Goal: Transaction & Acquisition: Download file/media

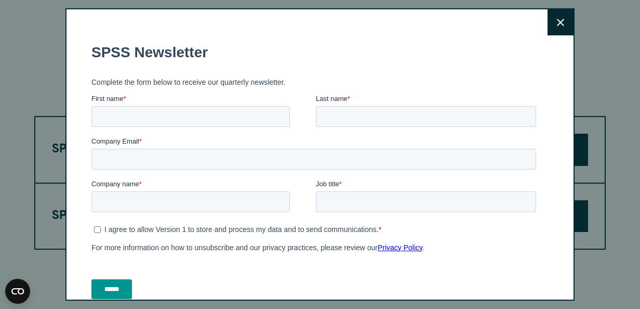
click at [548, 27] on button "Close" at bounding box center [561, 22] width 26 height 26
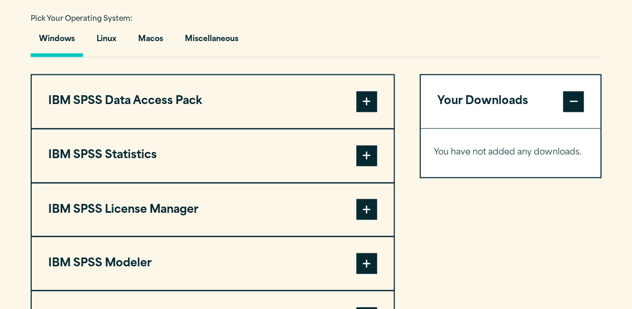
scroll to position [769, 0]
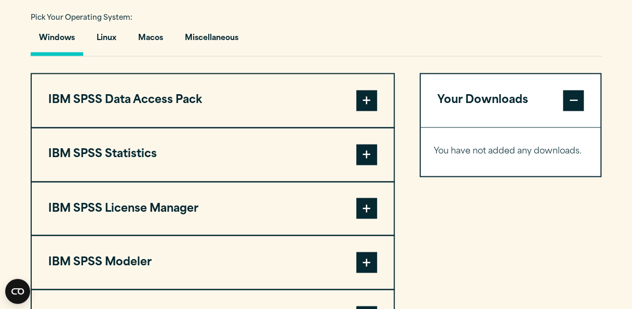
click at [368, 155] on span at bounding box center [366, 154] width 21 height 21
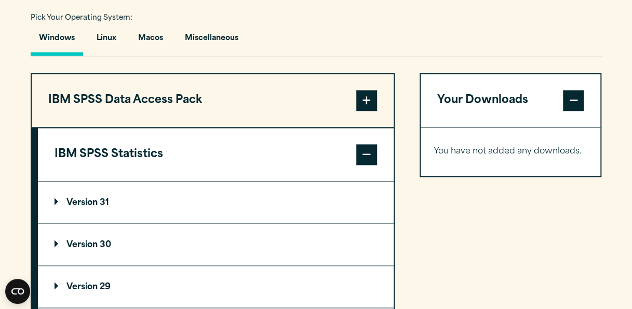
click at [96, 201] on p "Version 31" at bounding box center [82, 202] width 55 height 8
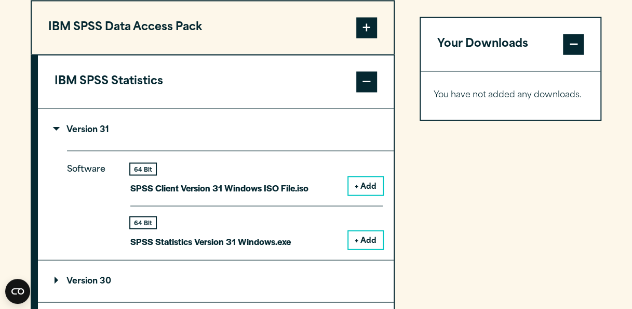
scroll to position [852, 0]
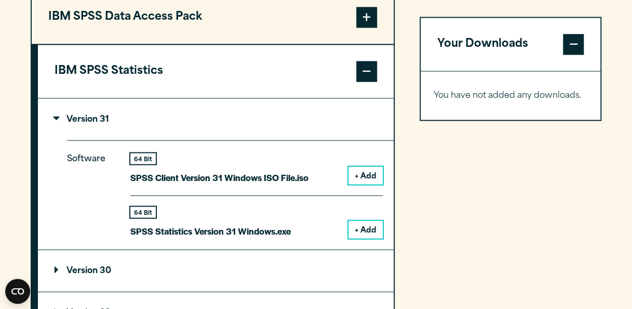
click at [368, 223] on button "+ Add" at bounding box center [366, 229] width 34 height 18
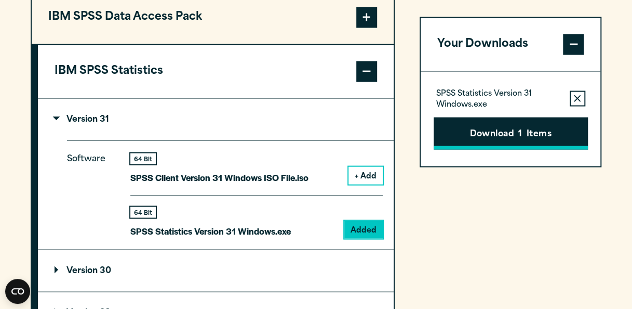
click at [506, 133] on button "Download 1 Items" at bounding box center [511, 133] width 154 height 32
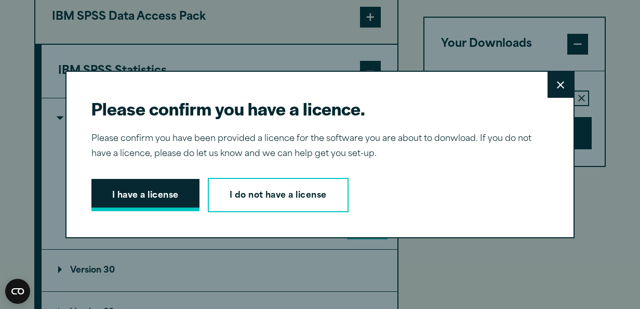
click at [171, 194] on button "I have a license" at bounding box center [145, 195] width 108 height 32
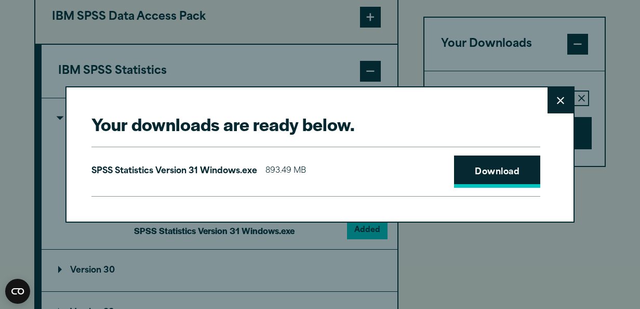
click at [500, 171] on link "Download" at bounding box center [497, 171] width 86 height 32
click at [482, 174] on link "Download" at bounding box center [497, 171] width 86 height 32
click at [557, 103] on icon at bounding box center [560, 101] width 7 height 8
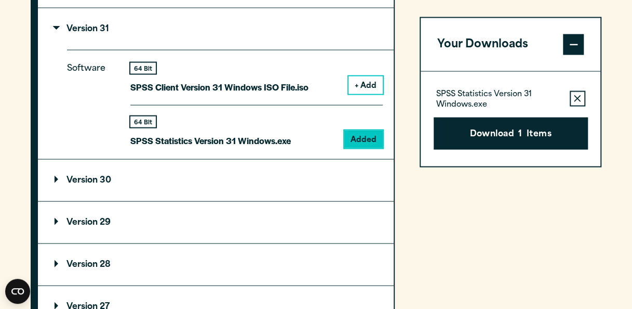
scroll to position [977, 0]
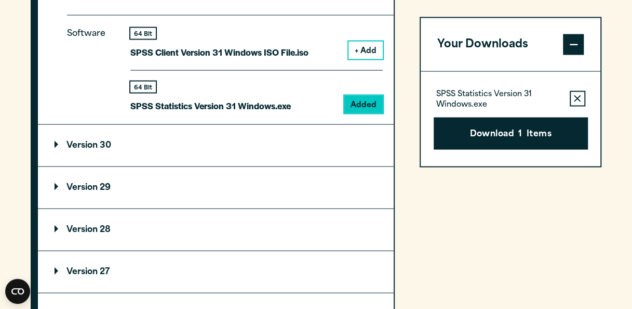
click at [85, 178] on summary "Version 29" at bounding box center [216, 188] width 356 height 42
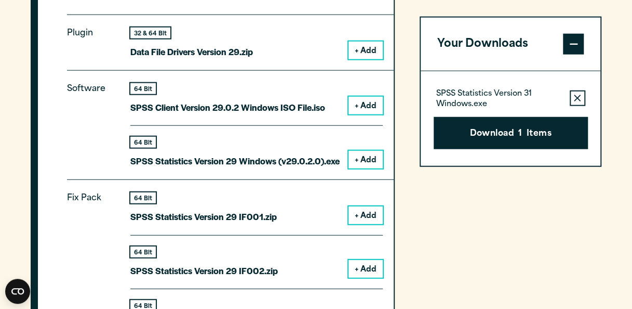
scroll to position [1184, 0]
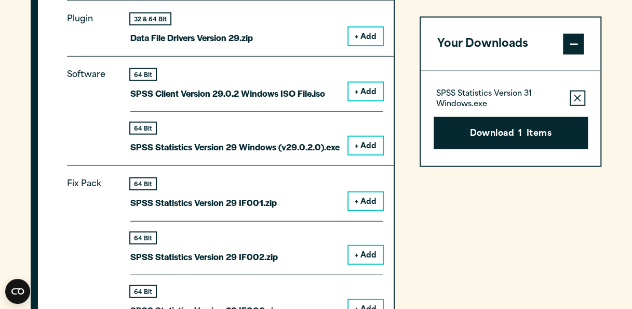
click at [369, 140] on button "+ Add" at bounding box center [366, 146] width 34 height 18
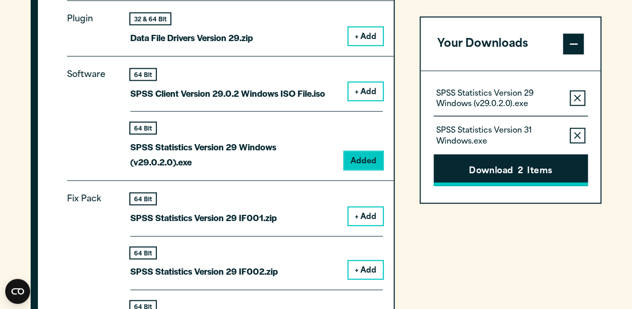
click at [529, 169] on button "Download 2 Items" at bounding box center [511, 170] width 154 height 32
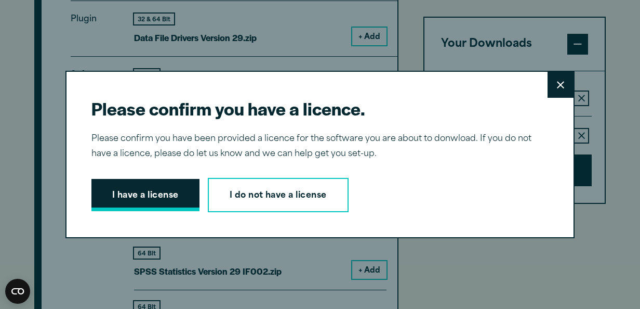
click at [163, 206] on button "I have a license" at bounding box center [145, 195] width 108 height 32
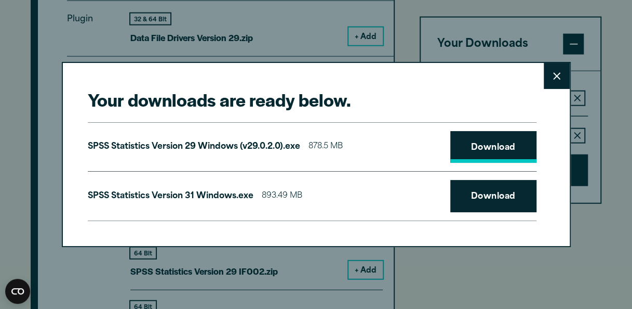
click at [498, 149] on link "Download" at bounding box center [493, 147] width 86 height 32
click at [609, 26] on div "Your downloads are ready below. Close SPSS Statistics Version 29 Windows (v29.0…" at bounding box center [316, 154] width 632 height 309
